Goal: Task Accomplishment & Management: Use online tool/utility

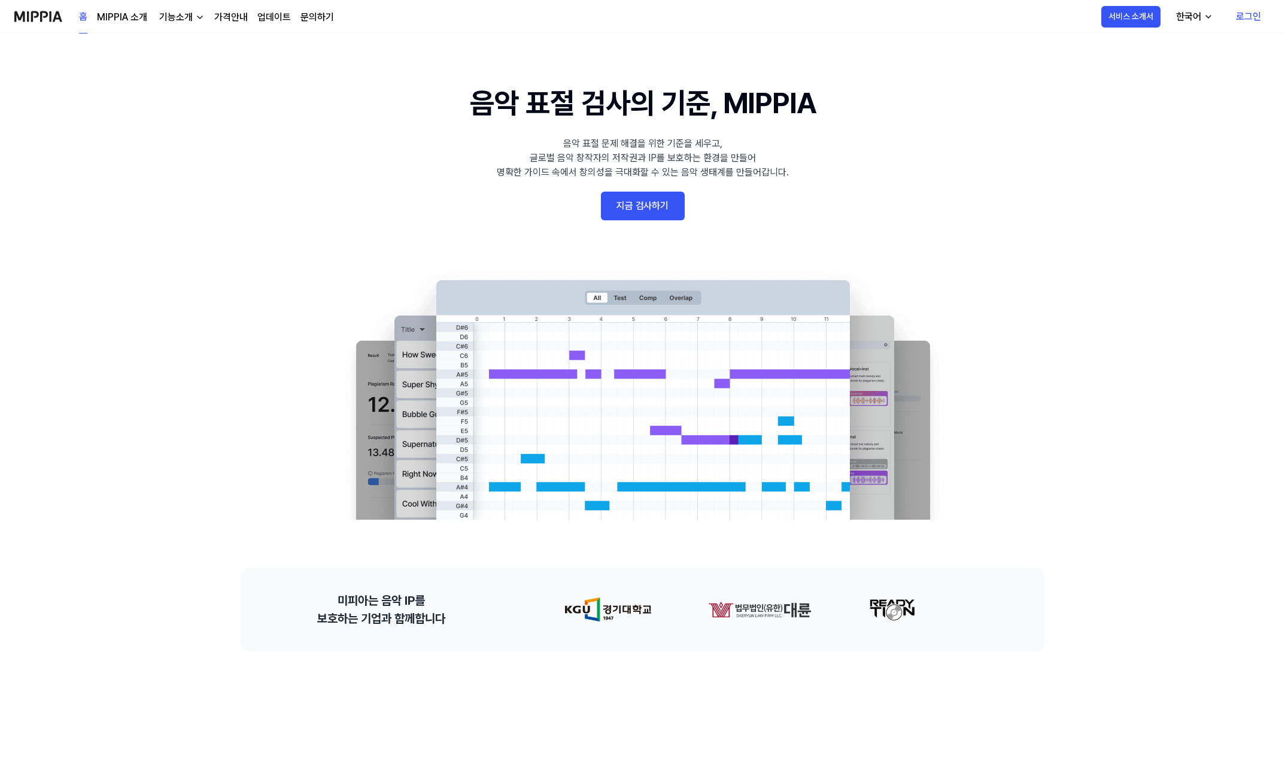
click at [635, 198] on link "지금 검사하기" at bounding box center [643, 205] width 84 height 29
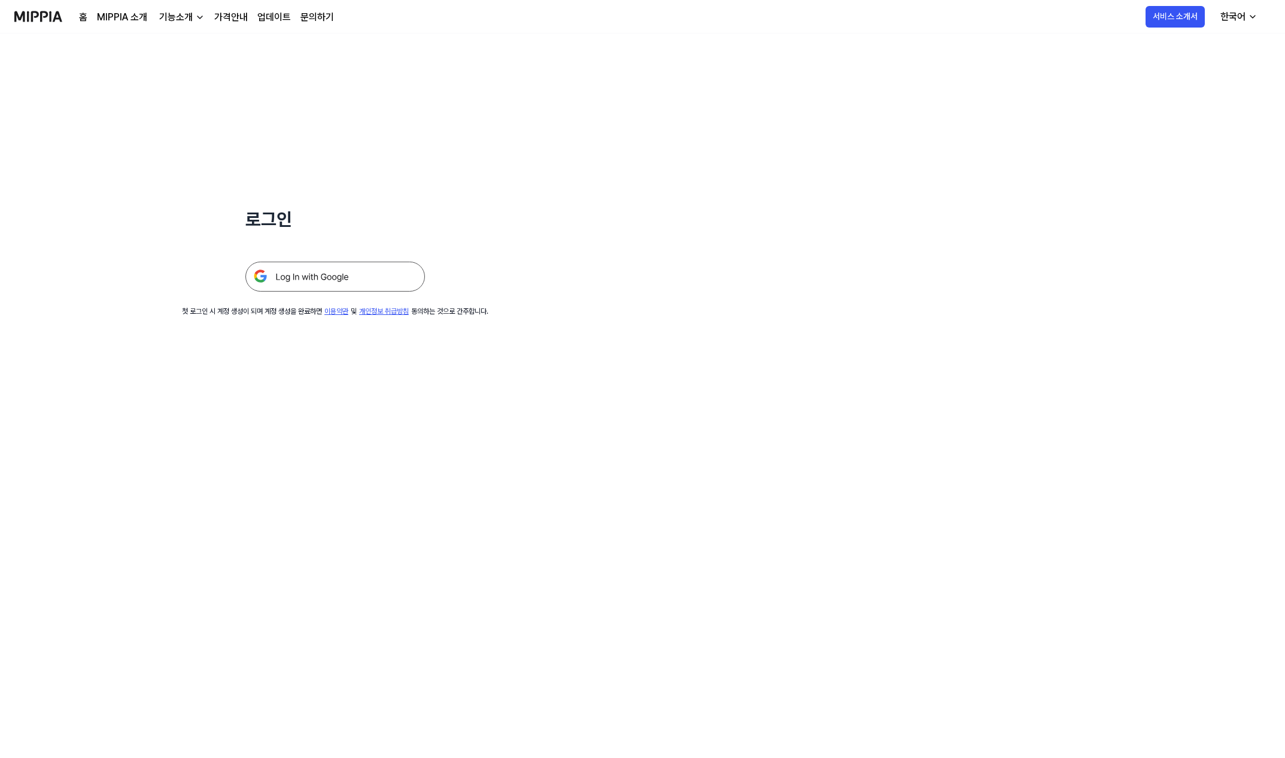
click at [351, 270] on img at bounding box center [335, 276] width 180 height 30
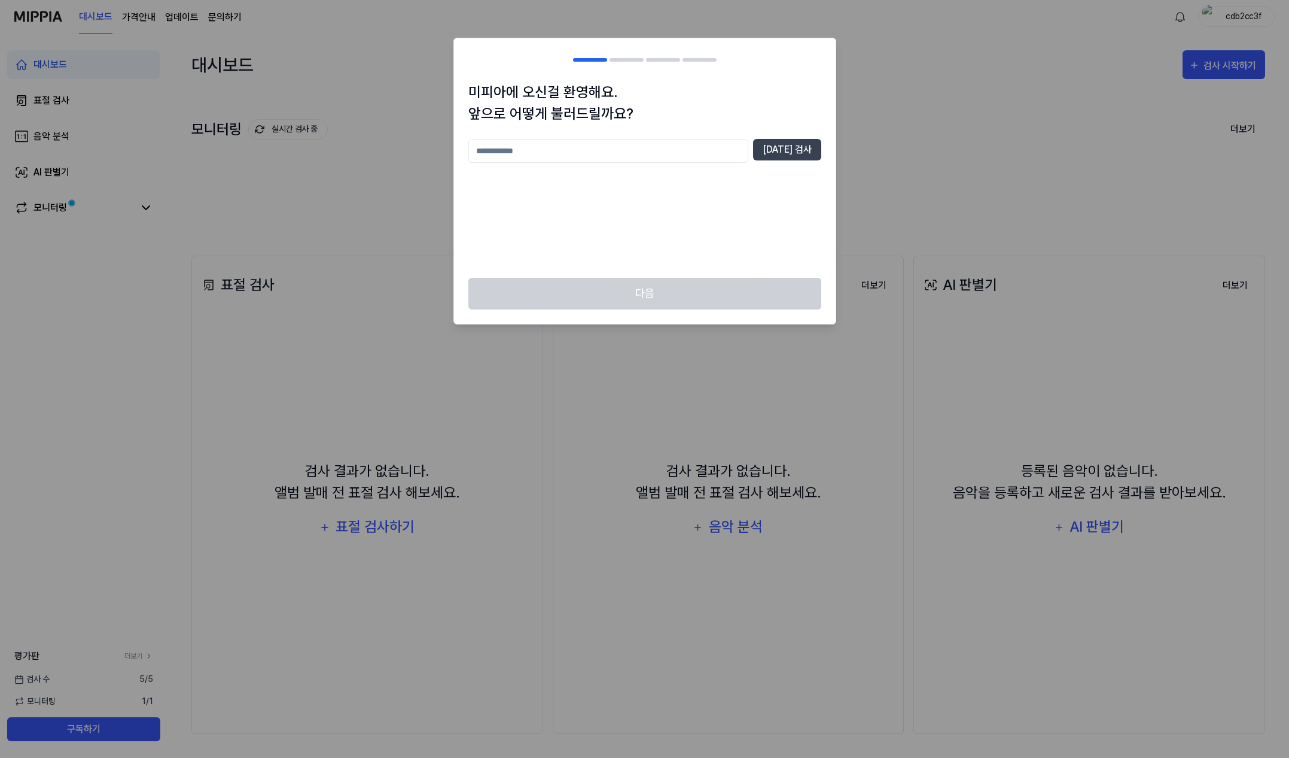
click at [690, 146] on input "text" at bounding box center [609, 151] width 280 height 24
click at [779, 147] on button "[DATE] 검사" at bounding box center [787, 150] width 68 height 22
click at [628, 142] on input "*" at bounding box center [609, 151] width 280 height 24
type input "***"
click at [784, 150] on button "[DATE] 검사" at bounding box center [787, 150] width 68 height 22
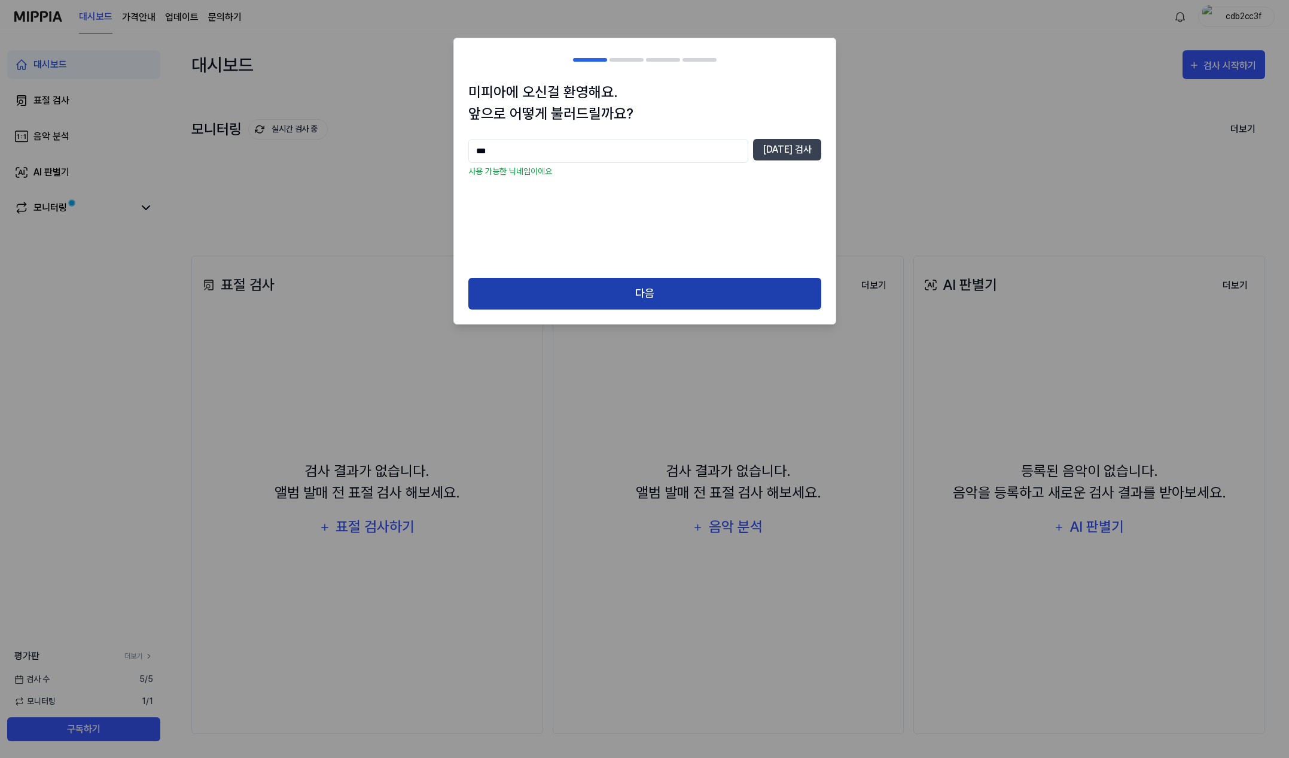
click at [676, 293] on button "다음" at bounding box center [645, 294] width 353 height 32
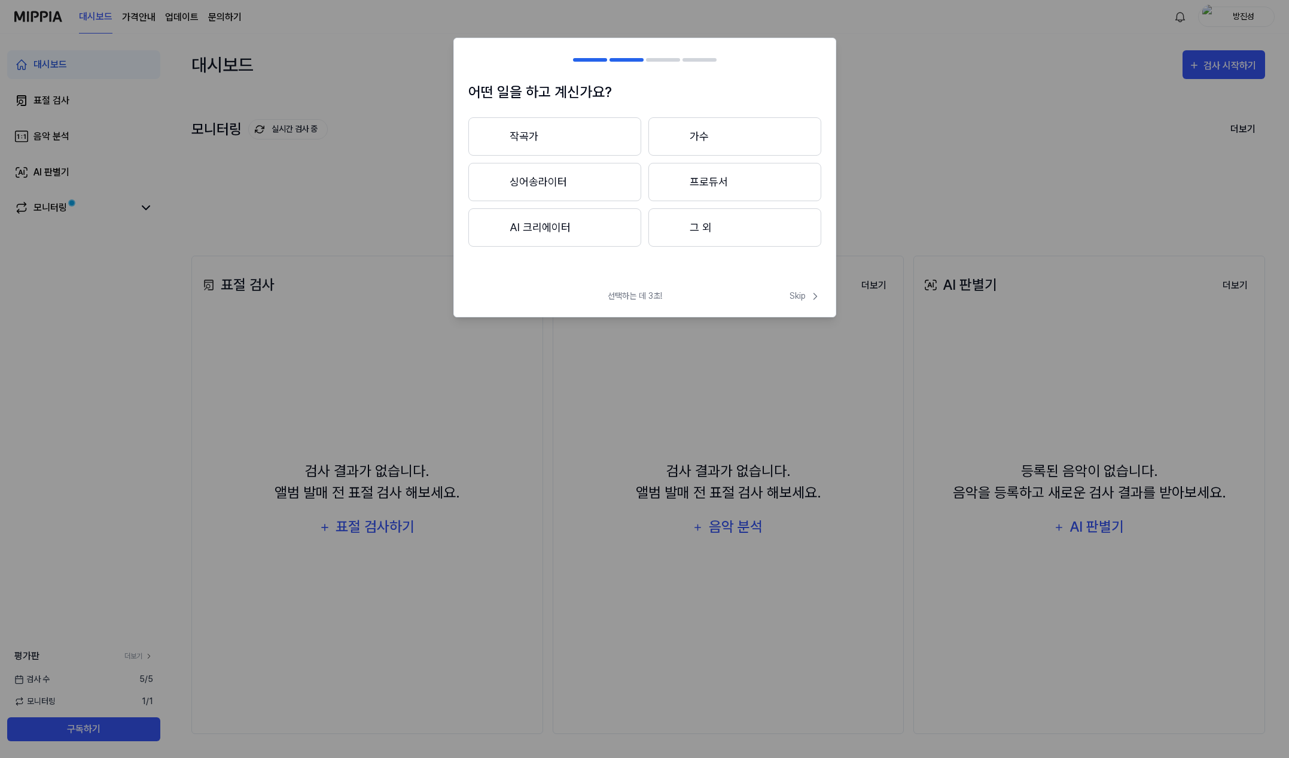
click at [677, 231] on div at bounding box center [673, 227] width 14 height 14
click at [725, 201] on button "3년 이상" at bounding box center [735, 182] width 173 height 38
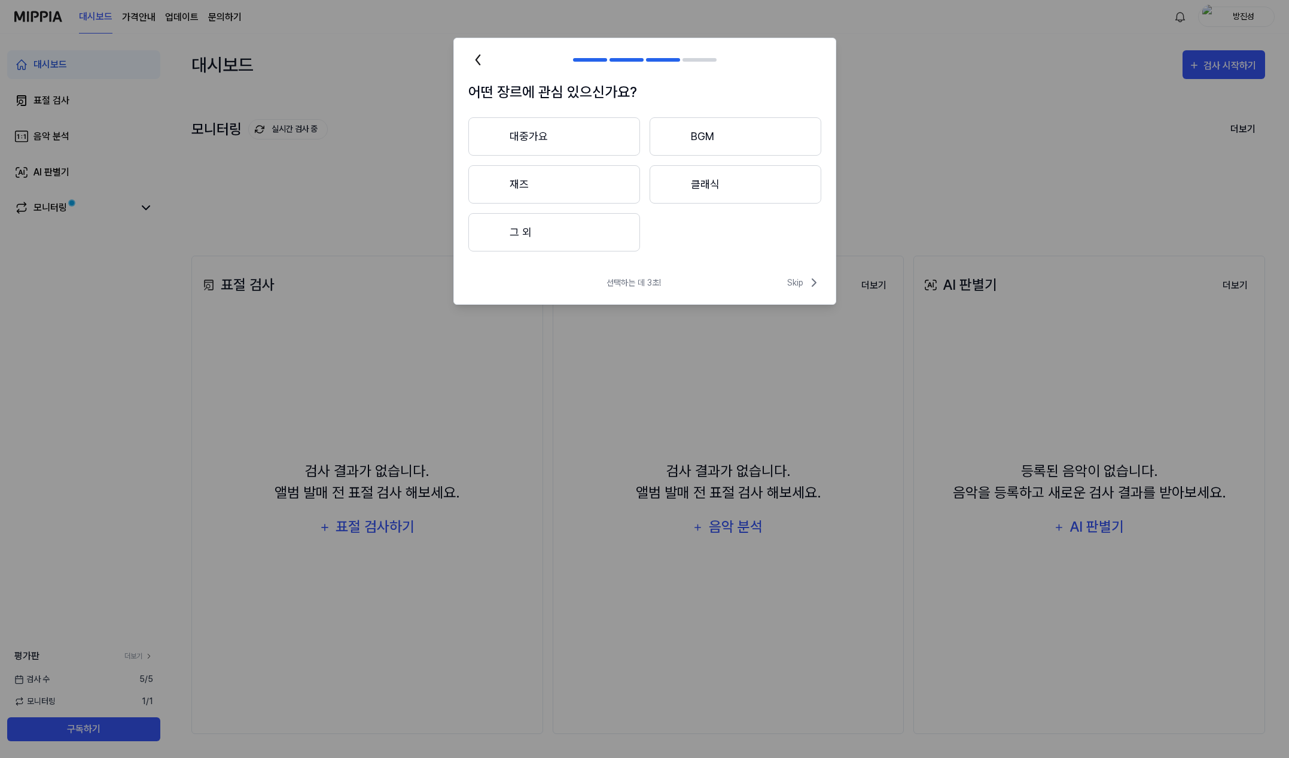
click at [595, 220] on button "그 외" at bounding box center [555, 232] width 172 height 38
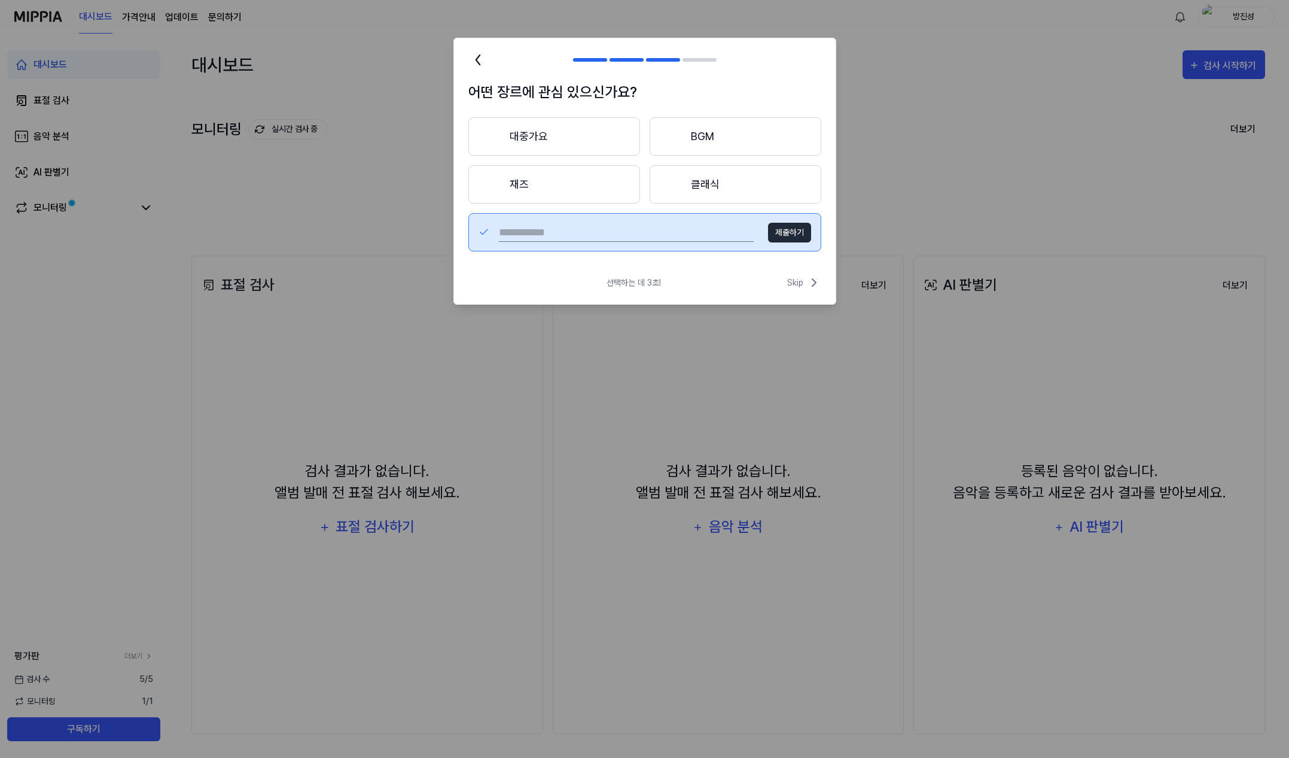
click at [672, 229] on input "text" at bounding box center [626, 232] width 255 height 19
type input "*"
click at [802, 231] on button "제출하기" at bounding box center [789, 233] width 43 height 20
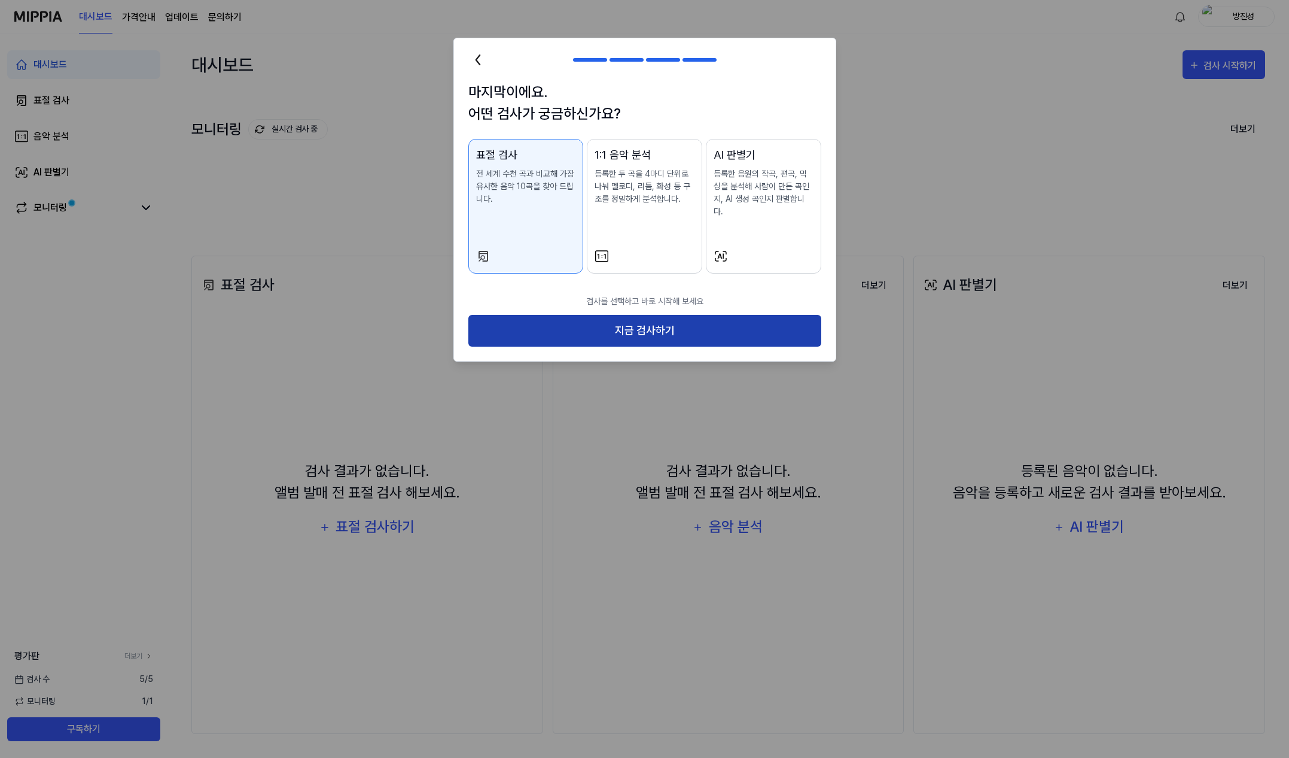
click at [753, 315] on button "지금 검사하기" at bounding box center [645, 331] width 353 height 32
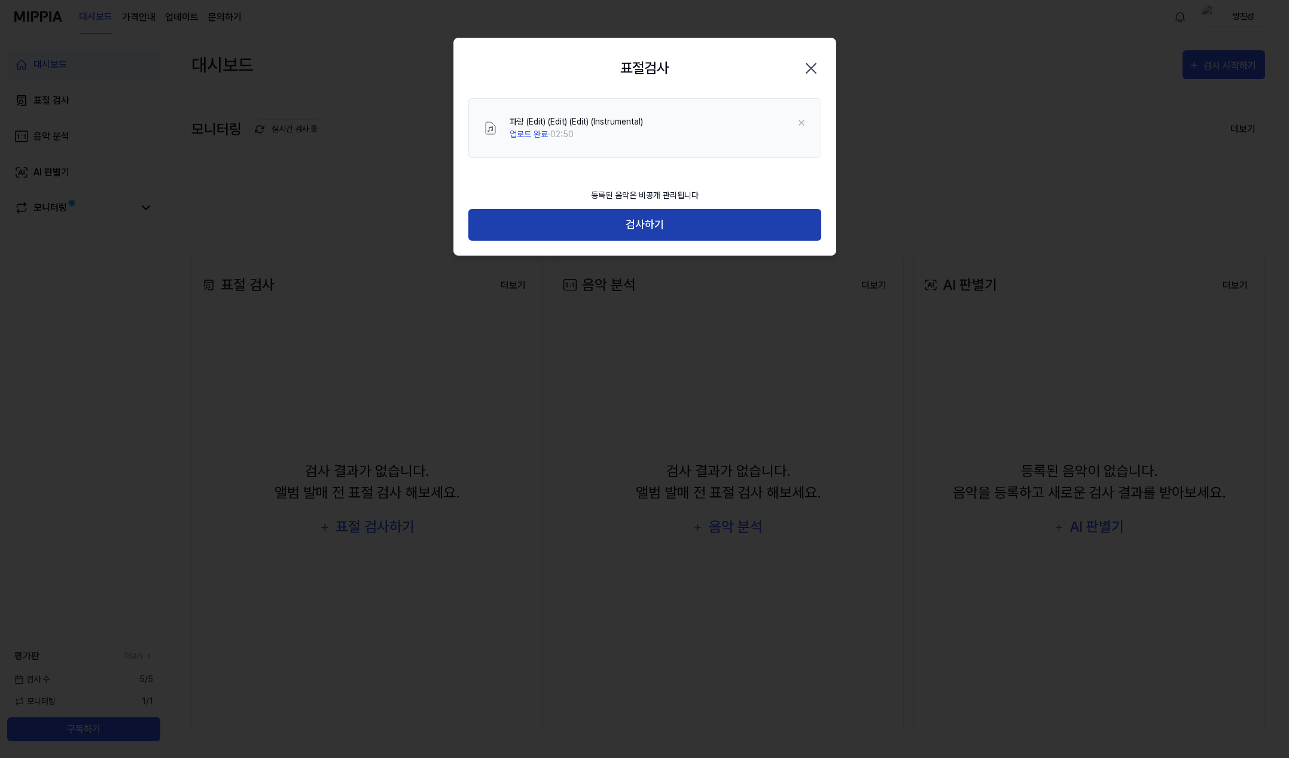
click at [667, 220] on button "검사하기" at bounding box center [645, 225] width 353 height 32
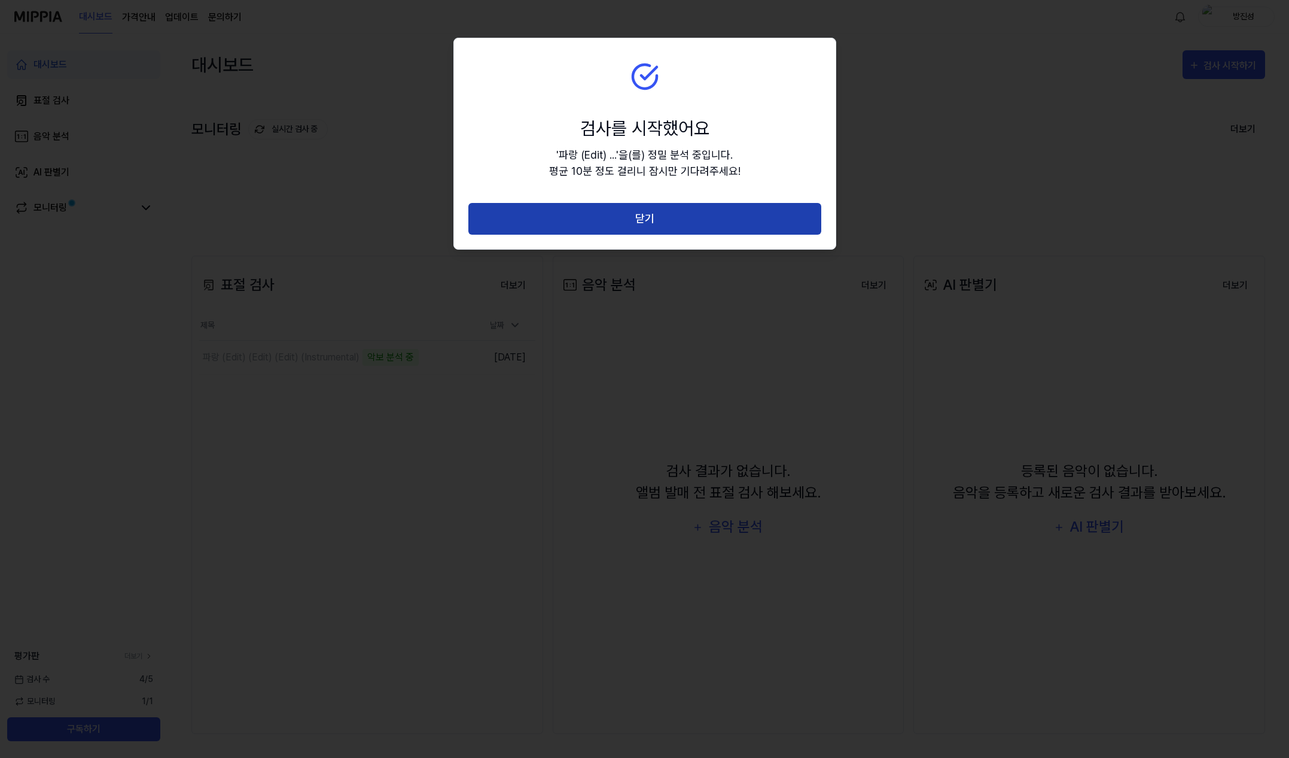
click at [568, 220] on button "닫기" at bounding box center [645, 219] width 353 height 32
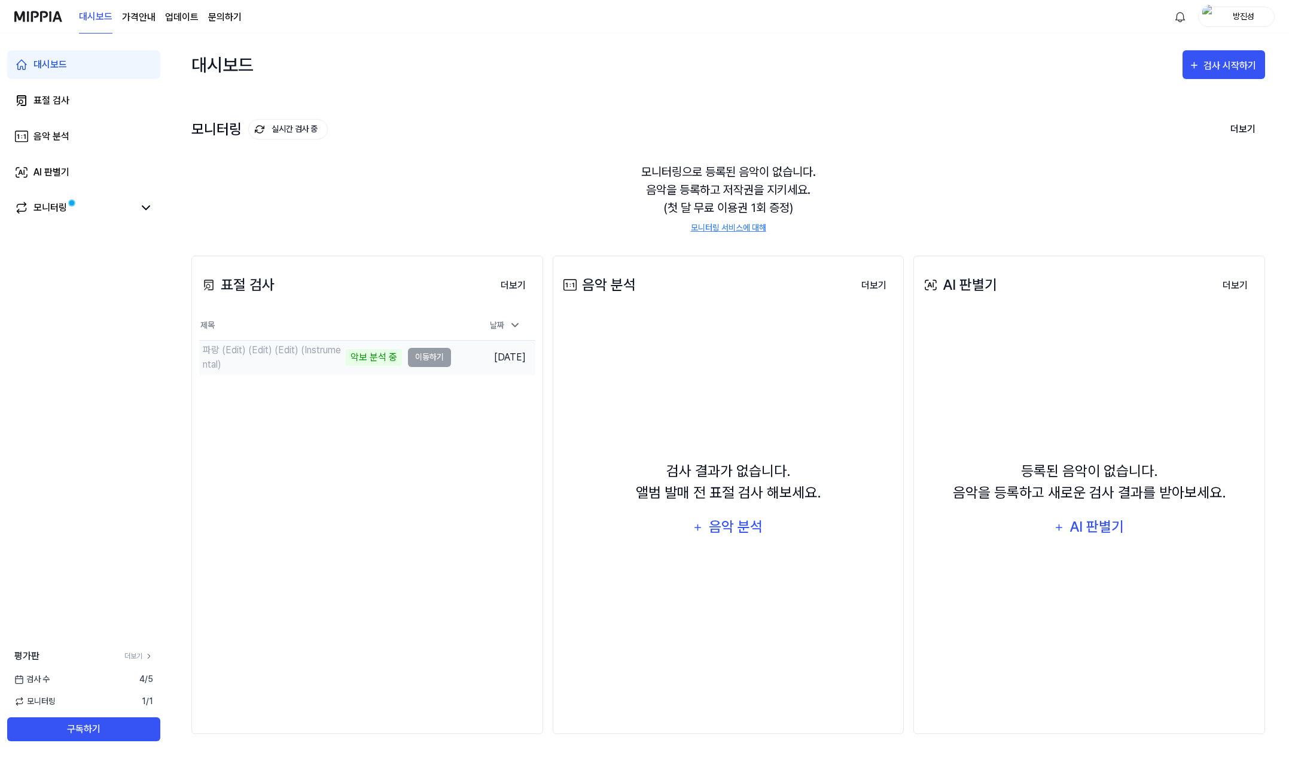
click at [431, 359] on td "파랑 (Edit) (Edit) (Edit) (Instrumental) 악보 분석 중 이동하기" at bounding box center [325, 357] width 252 height 34
click at [412, 357] on button "이동하기" at bounding box center [429, 357] width 43 height 19
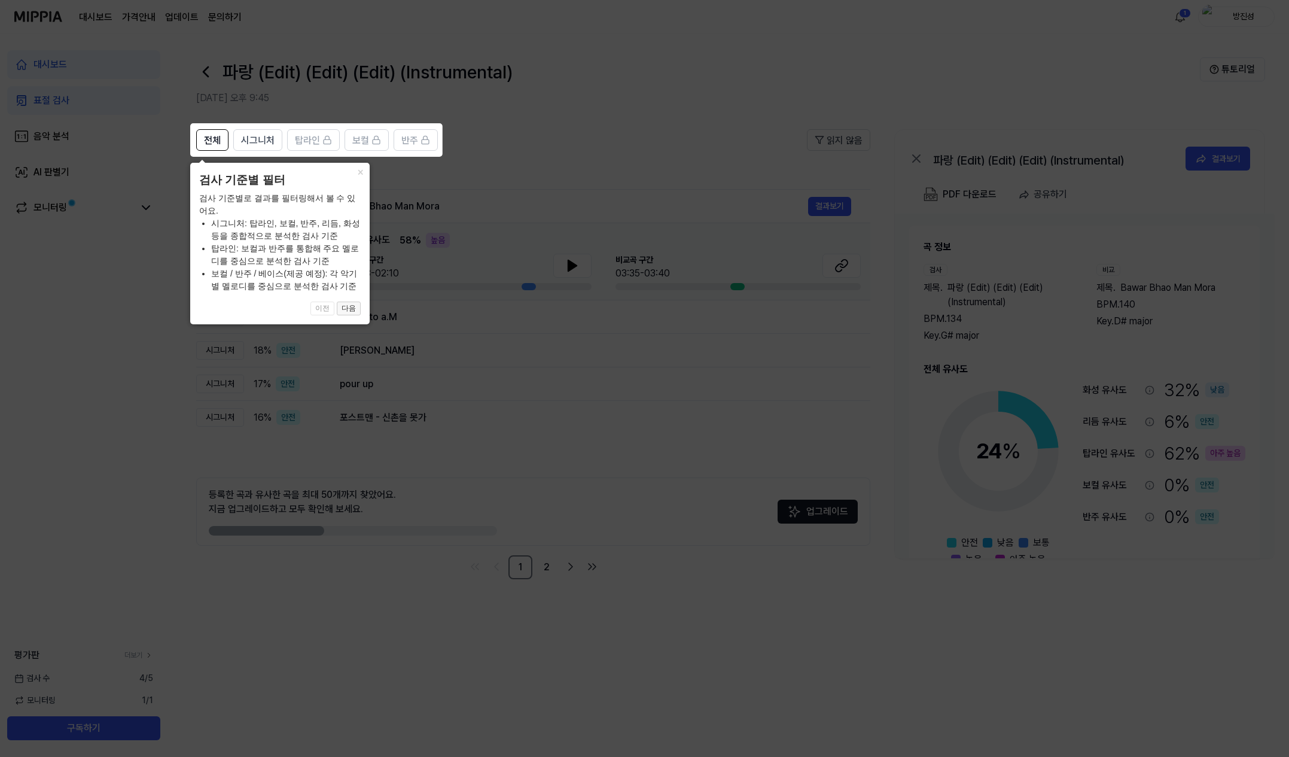
click at [350, 312] on button "다음" at bounding box center [349, 309] width 24 height 14
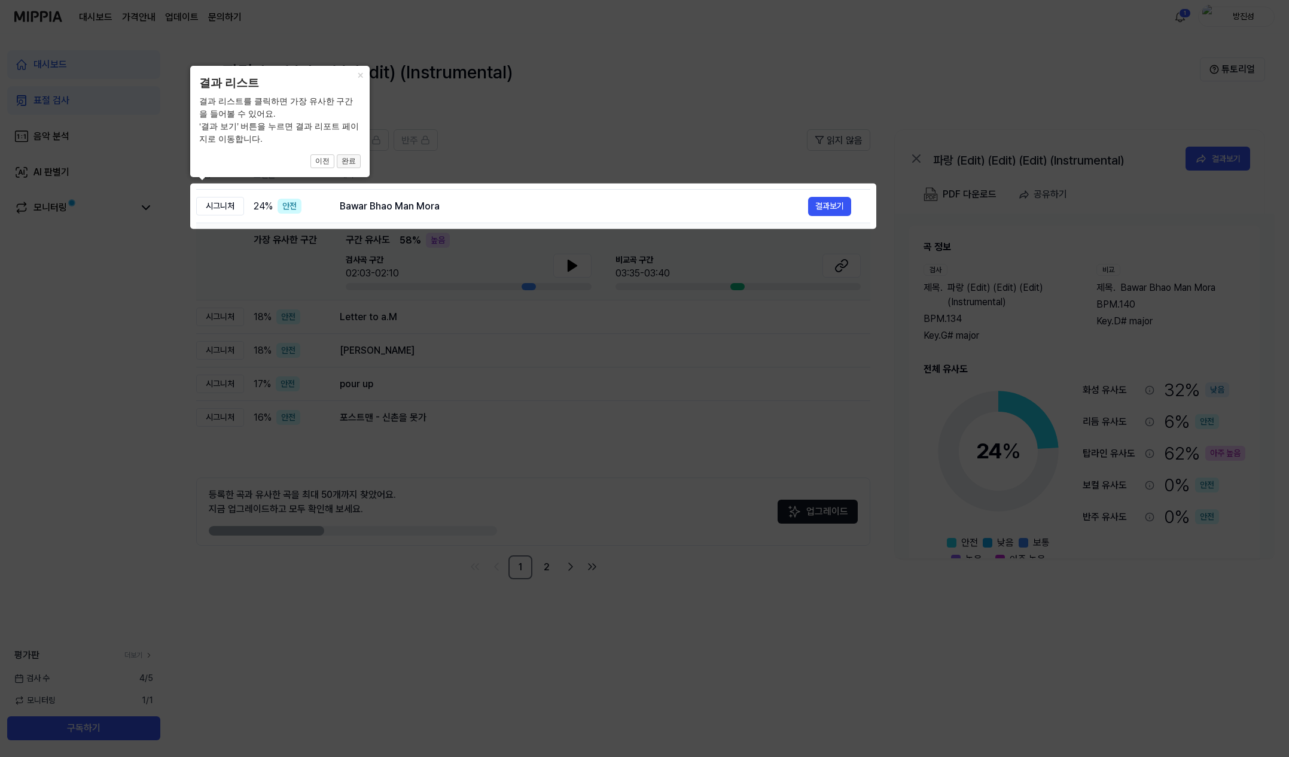
click at [348, 163] on button "완료" at bounding box center [349, 161] width 24 height 14
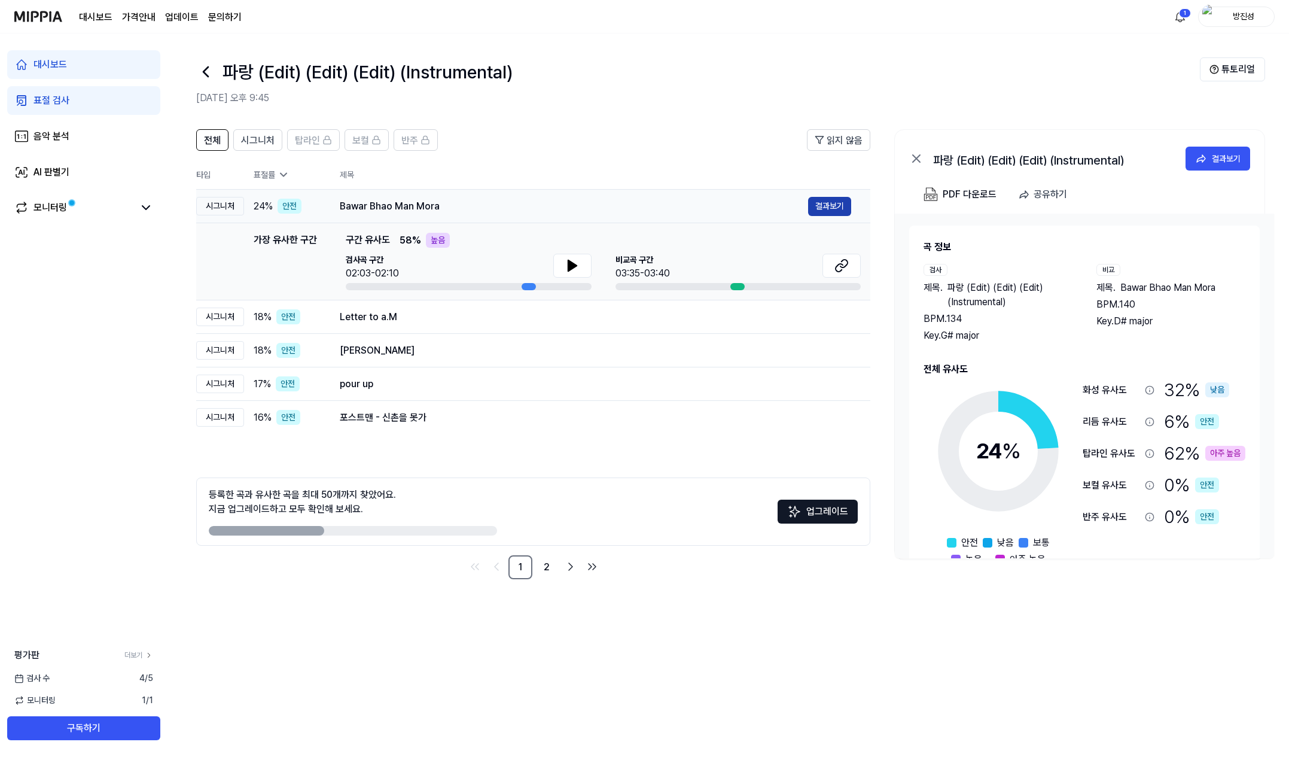
click at [810, 205] on button "결과보기" at bounding box center [829, 206] width 43 height 19
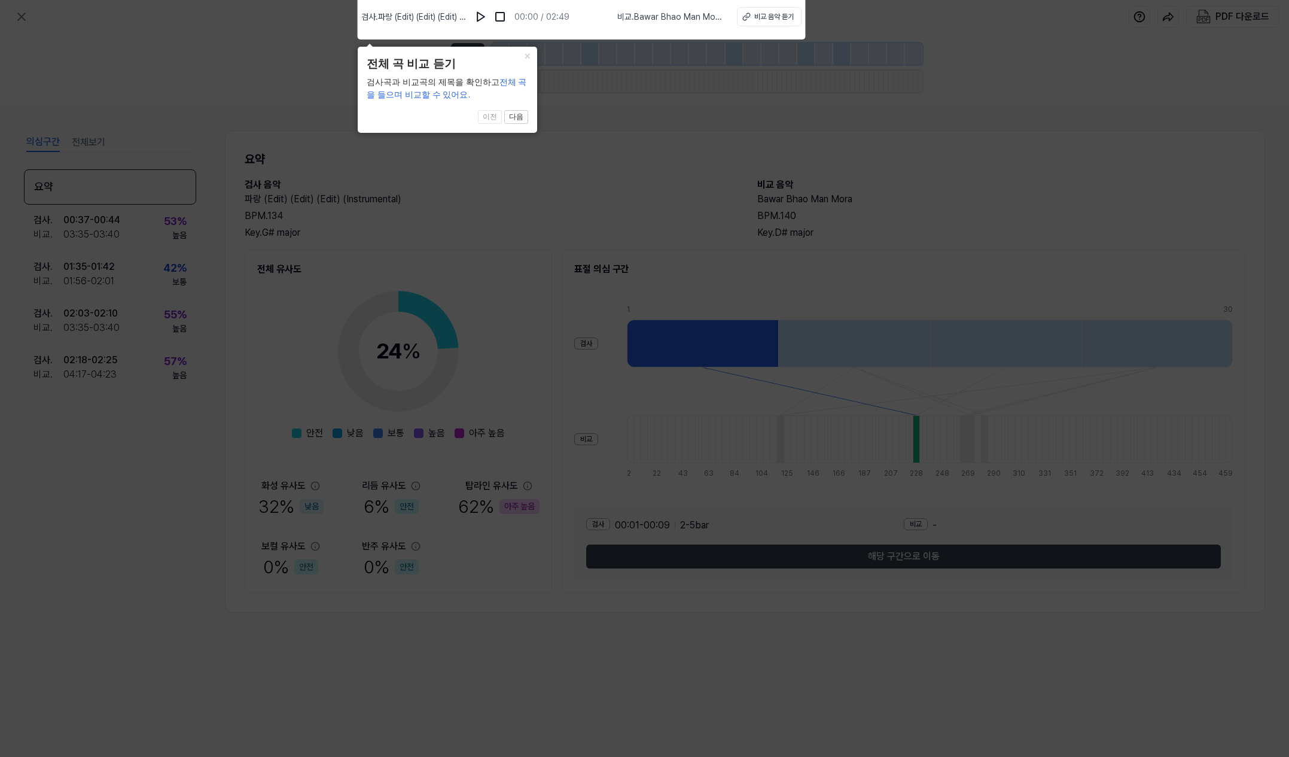
click at [644, 194] on icon at bounding box center [644, 375] width 1289 height 763
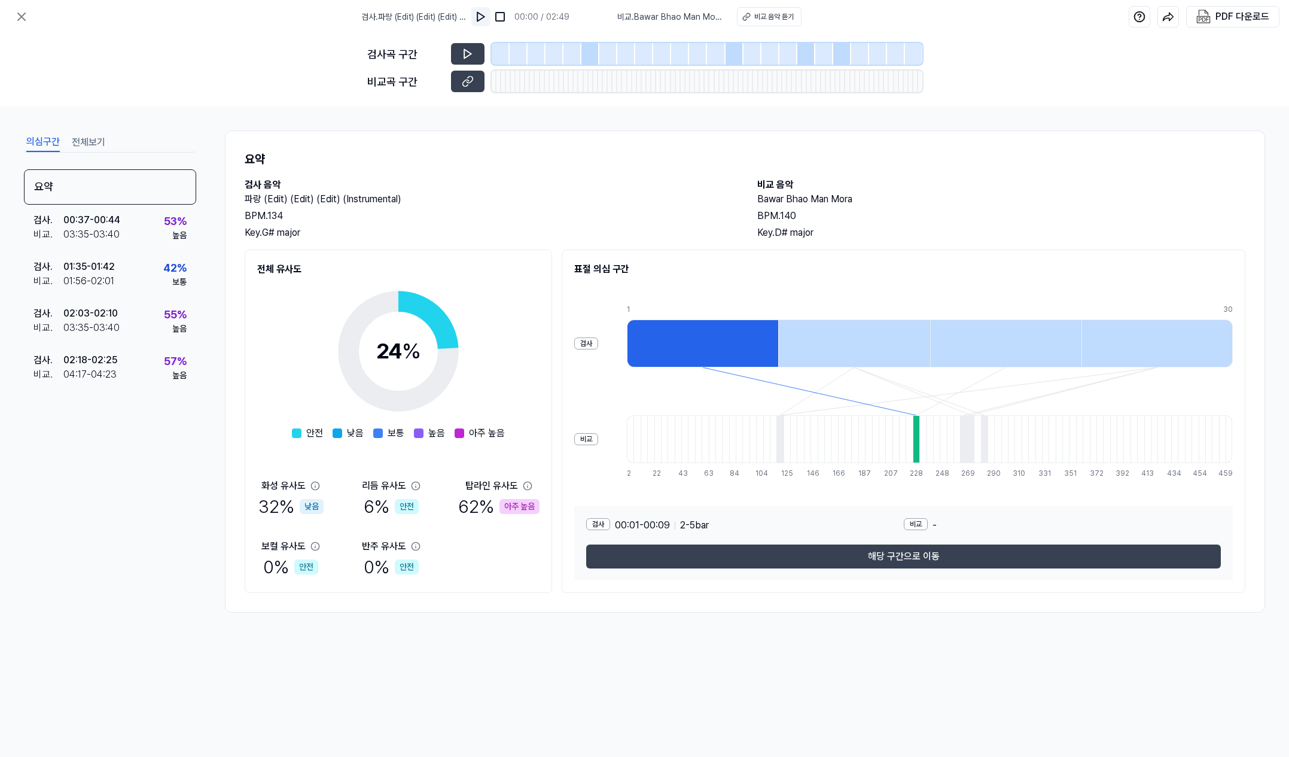
click at [485, 18] on img at bounding box center [481, 17] width 12 height 12
click at [527, 86] on div at bounding box center [527, 82] width 5 height 22
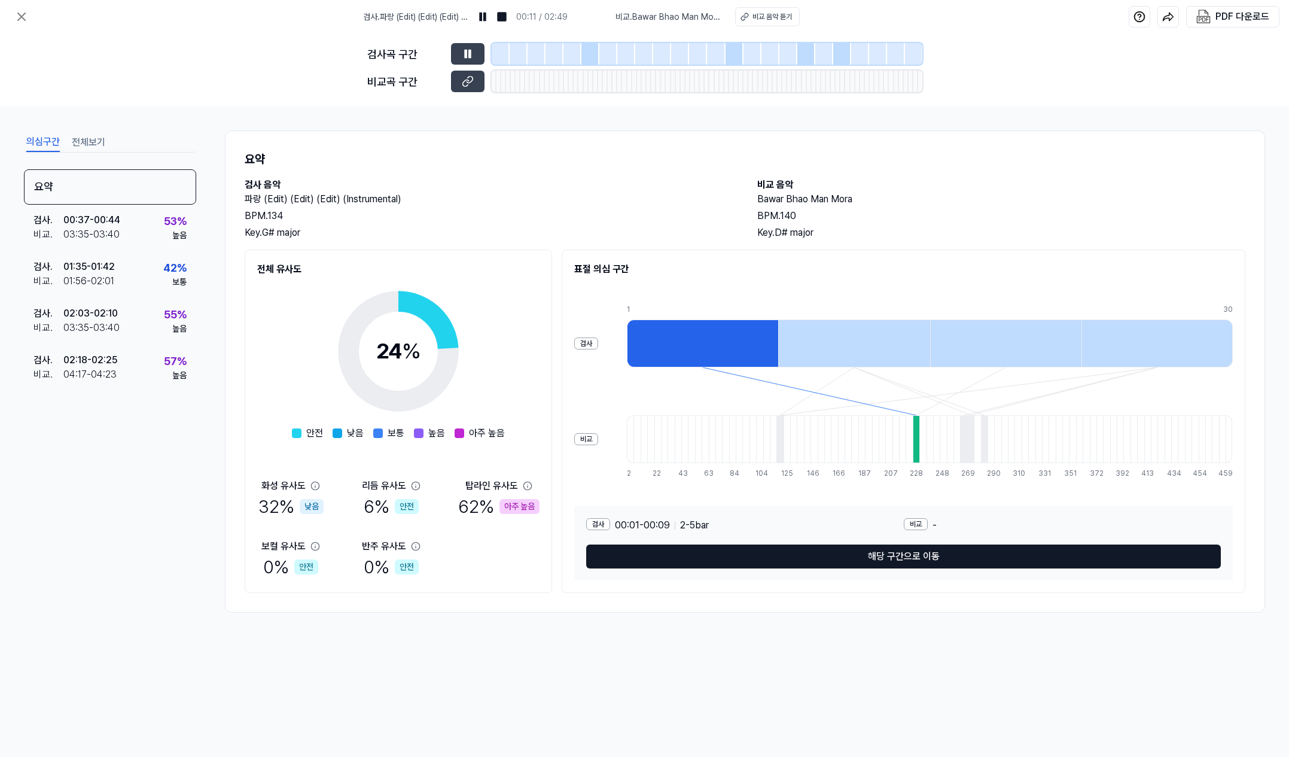
click at [812, 559] on button "해당 구간으로 이동" at bounding box center [903, 557] width 635 height 24
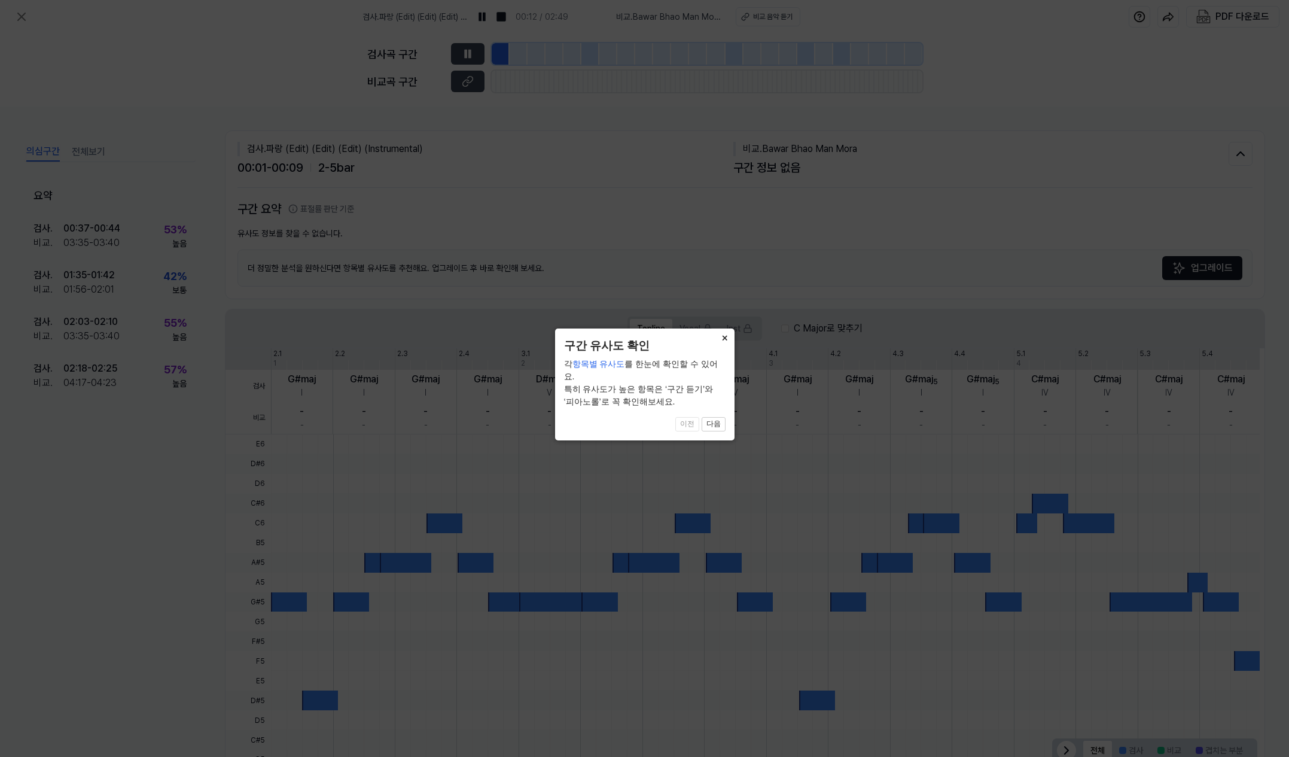
click at [727, 340] on button "×" at bounding box center [725, 336] width 19 height 17
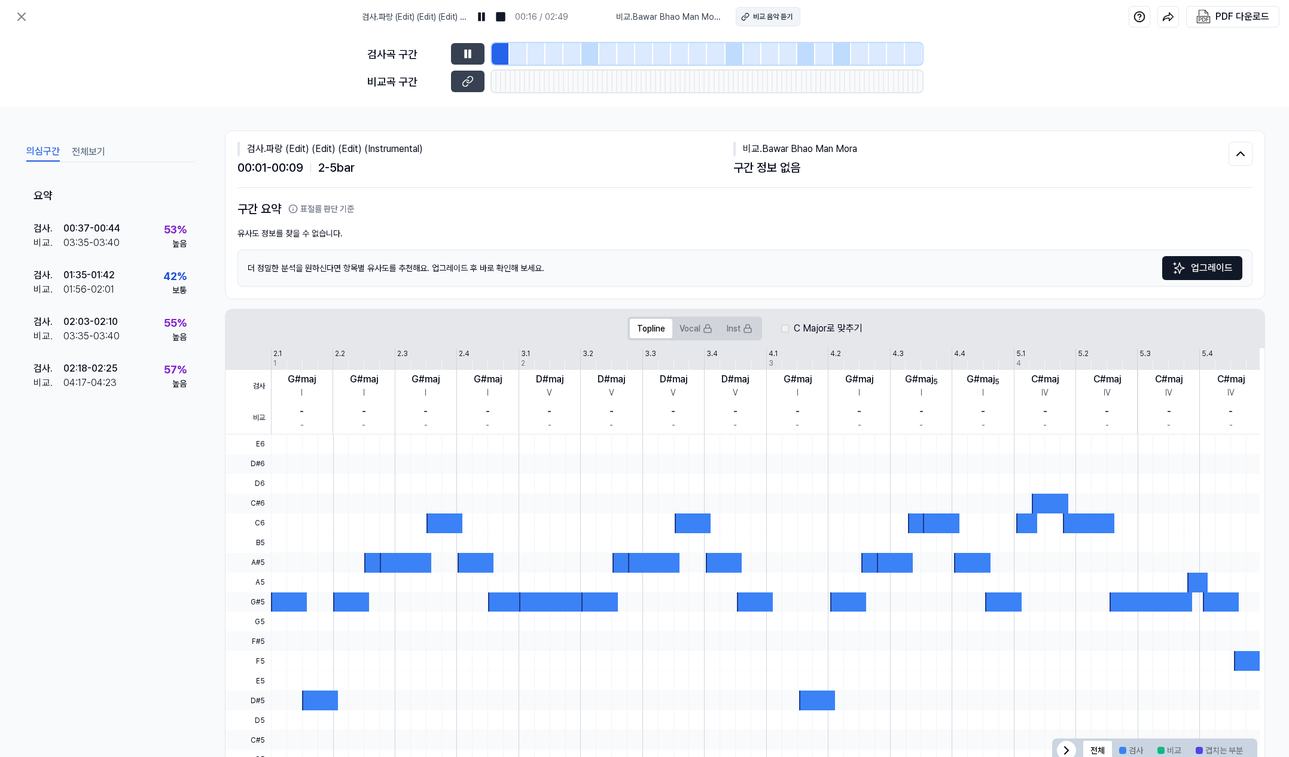
click at [749, 18] on button "비교 음악 듣기" at bounding box center [768, 16] width 65 height 19
click at [459, 54] on button at bounding box center [468, 54] width 34 height 22
click at [277, 44] on div "검사곡 구간 비교곡 구간" at bounding box center [644, 70] width 1289 height 73
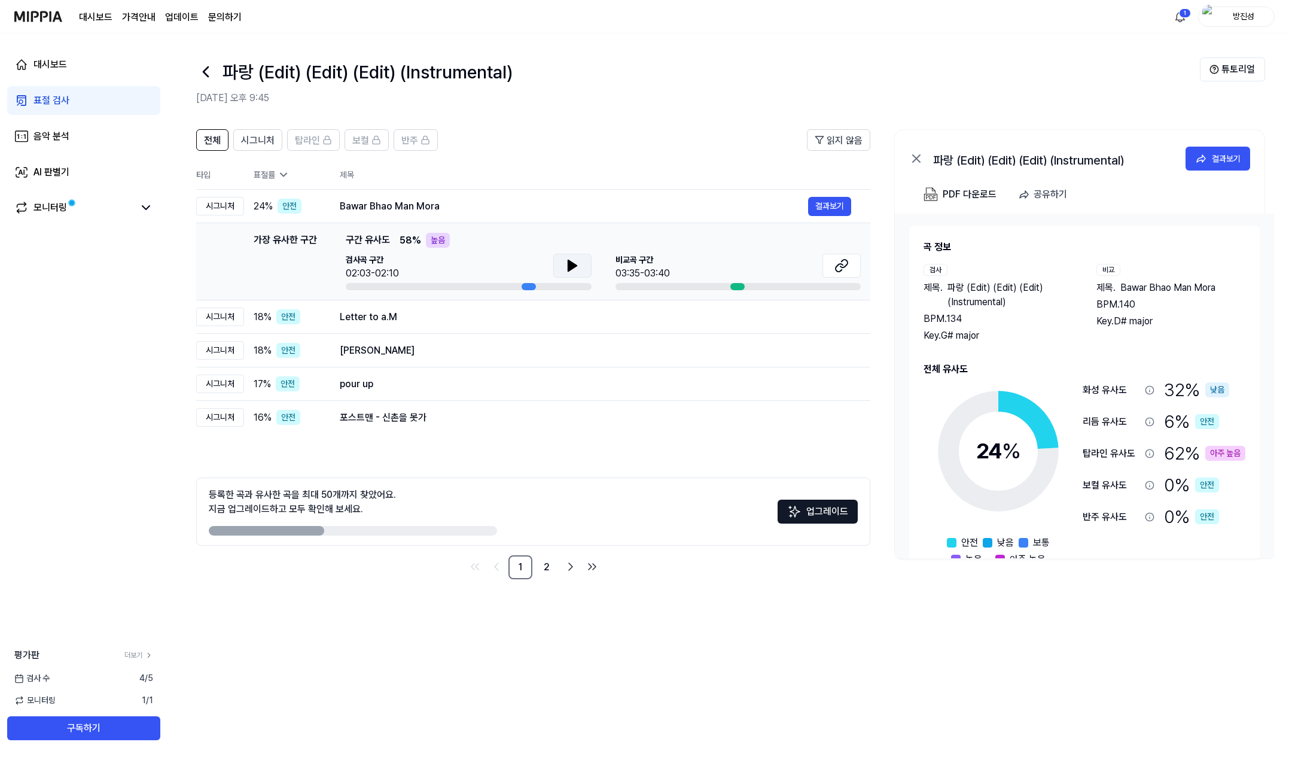
click at [577, 262] on icon at bounding box center [572, 265] width 14 height 14
click at [1120, 453] on div "탑라인 유사도" at bounding box center [1111, 453] width 57 height 14
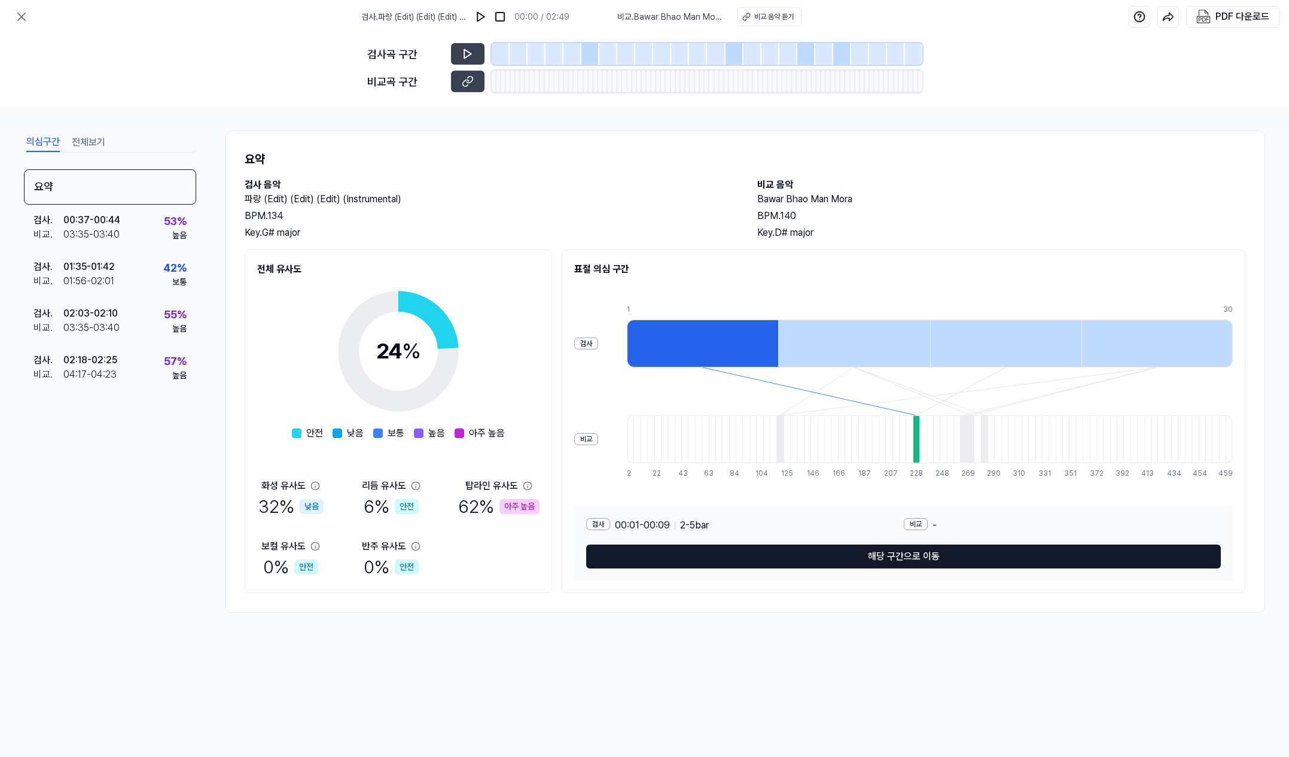
click at [879, 557] on button "해당 구간으로 이동" at bounding box center [903, 557] width 635 height 24
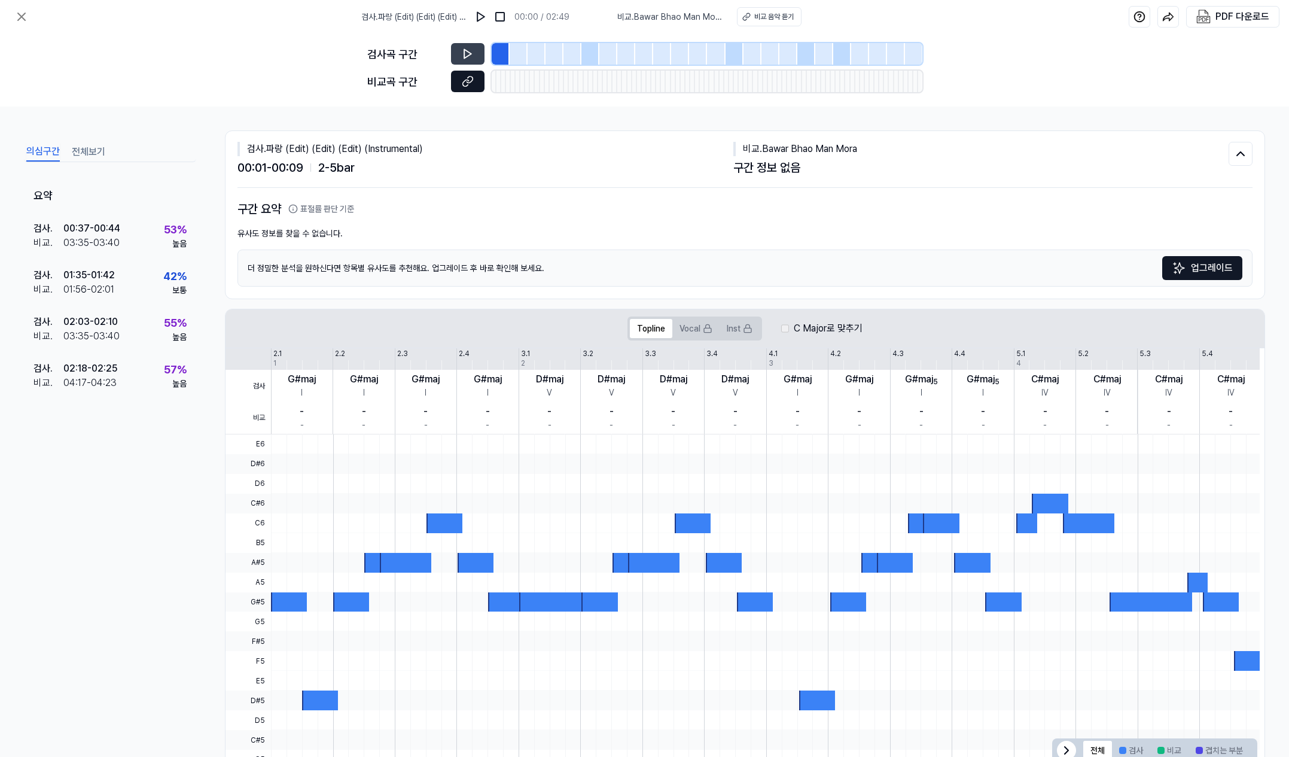
click at [474, 89] on button at bounding box center [468, 82] width 34 height 22
